Goal: Understand process/instructions

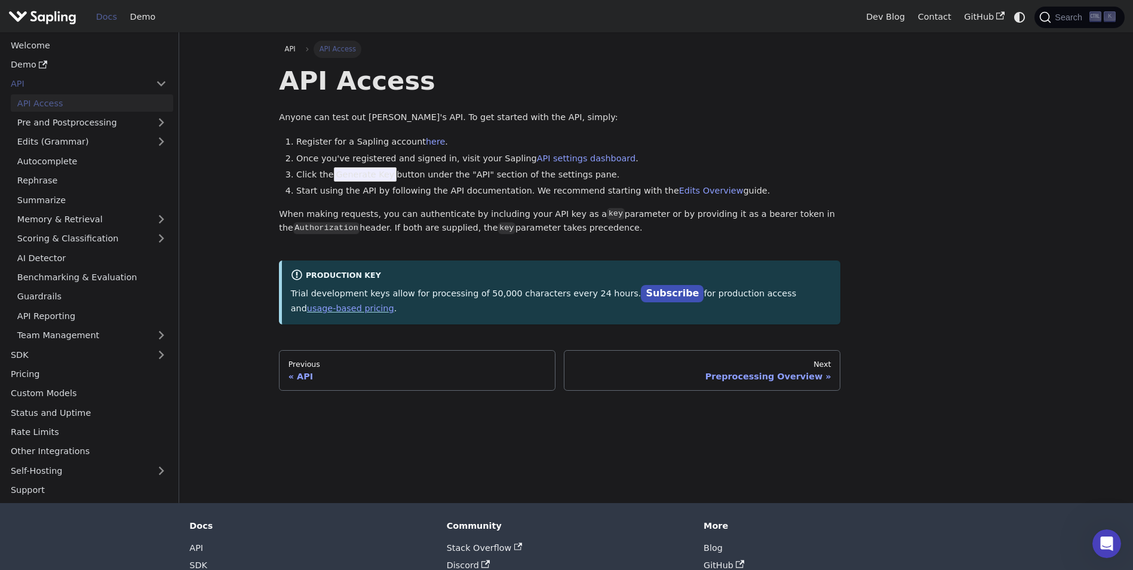
click at [366, 179] on span "Generate Key" at bounding box center [365, 174] width 63 height 14
click at [413, 175] on li "Click the Generate Key button under the "API" section of the settings pane." at bounding box center [568, 175] width 544 height 14
drag, startPoint x: 321, startPoint y: 171, endPoint x: 416, endPoint y: 179, distance: 95.3
click at [416, 179] on li "Click the Generate Key button under the "API" section of the settings pane." at bounding box center [568, 175] width 544 height 14
click at [597, 105] on div "API Access Anyone can test out [PERSON_NAME]'s API. To get started with the API…" at bounding box center [560, 195] width 562 height 260
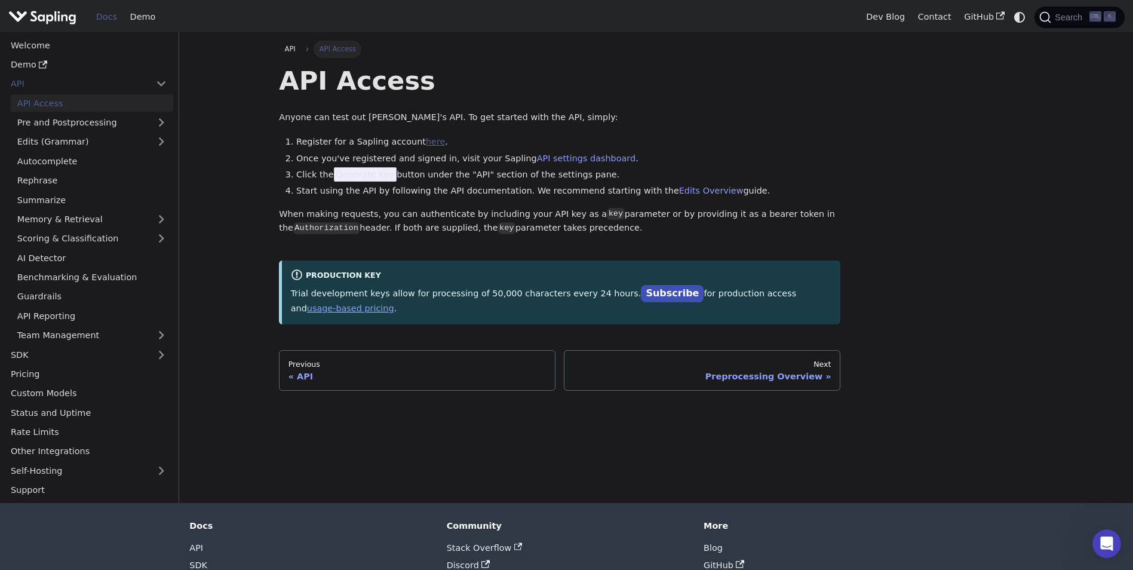
click at [426, 144] on link "here" at bounding box center [435, 142] width 19 height 10
click at [960, 164] on div "API API Access API Access Anyone can test out Sapling's API. To get started wit…" at bounding box center [656, 216] width 771 height 350
click at [405, 409] on div "API API Access API Access Anyone can test out Sapling's API. To get started wit…" at bounding box center [656, 267] width 789 height 471
drag, startPoint x: 789, startPoint y: 161, endPoint x: 921, endPoint y: 30, distance: 185.5
click at [810, 140] on ol "Register for a Sapling account here . Once you've registered and signed in, vis…" at bounding box center [560, 166] width 562 height 63
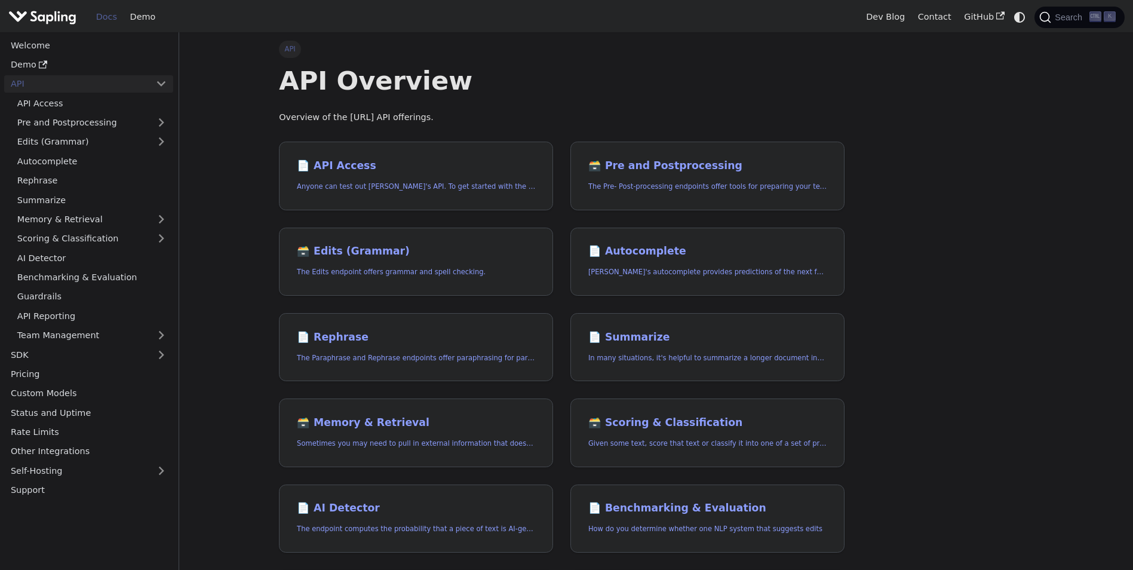
scroll to position [239, 0]
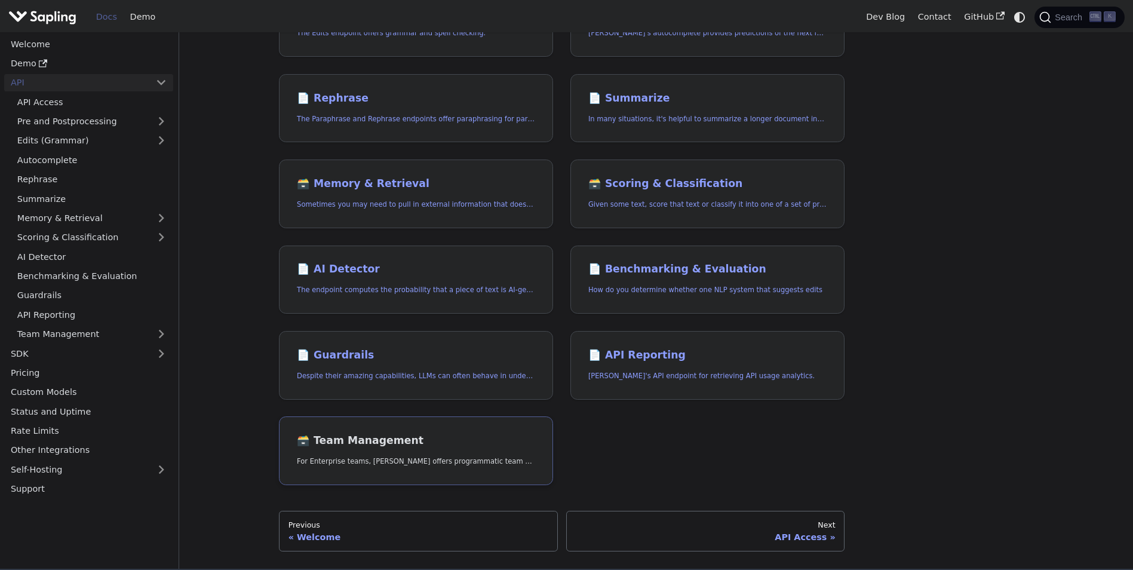
click at [436, 452] on link "🗃️ Team Management For Enterprise teams, Sapling offers programmatic team provi…" at bounding box center [416, 450] width 274 height 69
